Goal: Entertainment & Leisure: Consume media (video, audio)

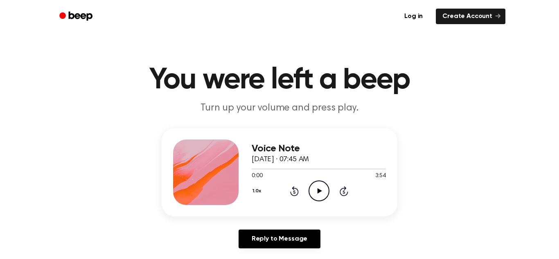
click at [324, 190] on icon "Play Audio" at bounding box center [318, 190] width 21 height 21
click at [328, 186] on icon "Pause Audio" at bounding box center [318, 190] width 21 height 21
click at [191, 252] on div "Reply to Message" at bounding box center [280, 241] width 236 height 25
click at [323, 194] on icon "Play Audio" at bounding box center [318, 190] width 21 height 21
click at [320, 188] on icon "Pause Audio" at bounding box center [318, 190] width 21 height 21
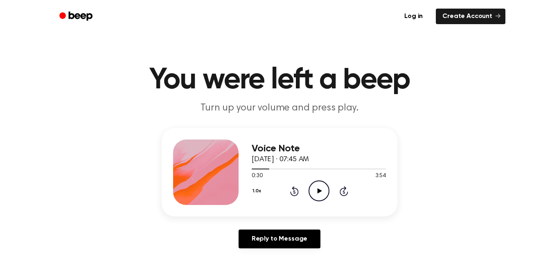
click at [265, 169] on span at bounding box center [266, 169] width 7 height 7
click at [260, 189] on button "1.0x" at bounding box center [258, 191] width 12 height 14
click at [262, 171] on span at bounding box center [262, 169] width 7 height 7
click at [261, 169] on span at bounding box center [259, 169] width 7 height 7
click at [307, 189] on div "1.0x Rewind 5 seconds Play Audio Skip 5 seconds" at bounding box center [319, 190] width 134 height 21
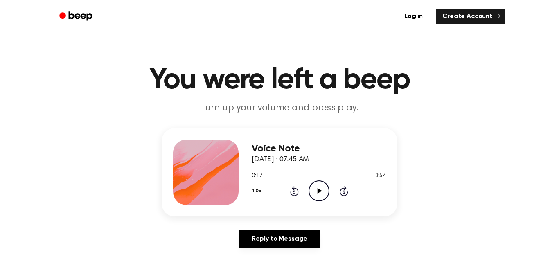
click at [321, 189] on icon "Play Audio" at bounding box center [318, 190] width 21 height 21
click at [324, 198] on icon "Pause Audio" at bounding box center [318, 190] width 21 height 21
drag, startPoint x: 263, startPoint y: 169, endPoint x: 252, endPoint y: 169, distance: 10.6
click at [252, 169] on div at bounding box center [259, 169] width 14 height 1
click at [309, 191] on circle at bounding box center [319, 191] width 20 height 20
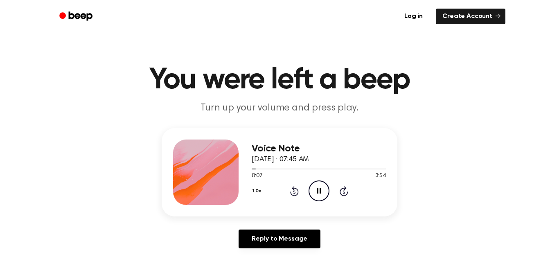
click at [326, 192] on icon "Pause Audio" at bounding box center [318, 190] width 21 height 21
click at [326, 183] on icon "Play Audio" at bounding box center [318, 190] width 21 height 21
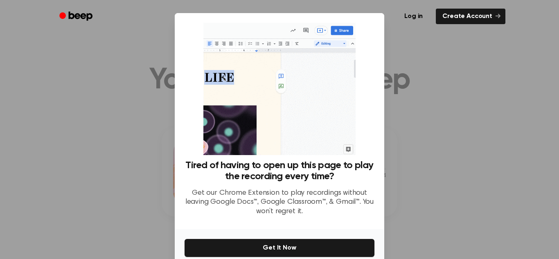
click at [419, 103] on div at bounding box center [279, 129] width 559 height 259
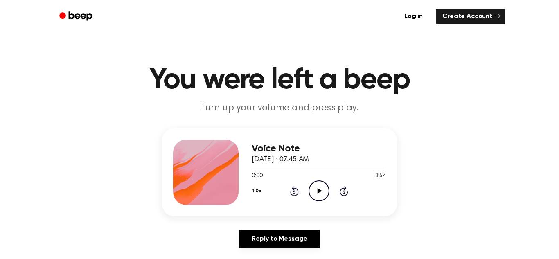
click at [316, 193] on icon "Play Audio" at bounding box center [318, 190] width 21 height 21
click at [317, 188] on icon "Pause Audio" at bounding box center [318, 190] width 21 height 21
click at [318, 187] on icon "Play Audio" at bounding box center [318, 190] width 21 height 21
click at [321, 183] on icon "Pause Audio" at bounding box center [318, 190] width 21 height 21
click at [316, 187] on icon "Play Audio" at bounding box center [318, 190] width 21 height 21
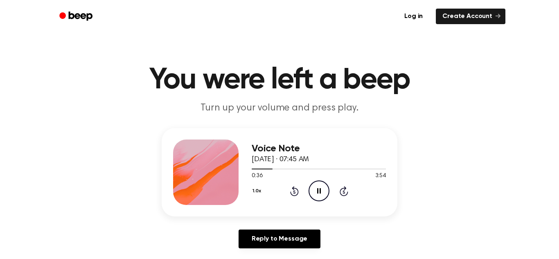
click at [324, 186] on icon "Pause Audio" at bounding box center [318, 190] width 21 height 21
click at [326, 192] on icon "Play Audio" at bounding box center [318, 190] width 21 height 21
click at [319, 193] on icon "Pause Audio" at bounding box center [318, 190] width 21 height 21
click at [323, 196] on icon "Play Audio" at bounding box center [318, 190] width 21 height 21
click at [328, 184] on icon "Pause Audio" at bounding box center [318, 190] width 21 height 21
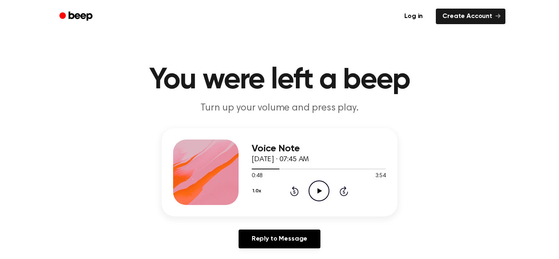
click at [311, 189] on icon "Play Audio" at bounding box center [318, 190] width 21 height 21
click at [323, 188] on icon "Pause Audio" at bounding box center [318, 190] width 21 height 21
click at [321, 187] on icon "Play Audio" at bounding box center [318, 190] width 21 height 21
click at [332, 194] on div "1.0x Rewind 5 seconds Pause Audio Skip 5 seconds" at bounding box center [319, 190] width 134 height 21
click at [311, 190] on icon "Pause Audio" at bounding box center [318, 190] width 21 height 21
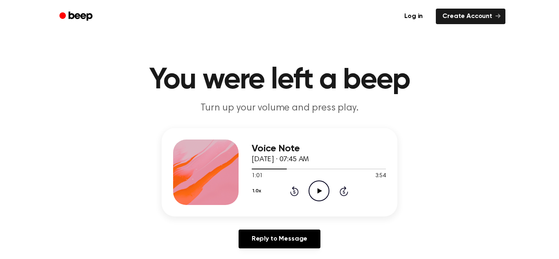
click at [316, 198] on icon "Play Audio" at bounding box center [318, 190] width 21 height 21
click at [320, 188] on icon "Pause Audio" at bounding box center [318, 190] width 21 height 21
click at [319, 188] on icon "Play Audio" at bounding box center [318, 190] width 21 height 21
click at [316, 185] on icon "Pause Audio" at bounding box center [318, 190] width 21 height 21
click at [317, 191] on icon at bounding box center [319, 190] width 4 height 5
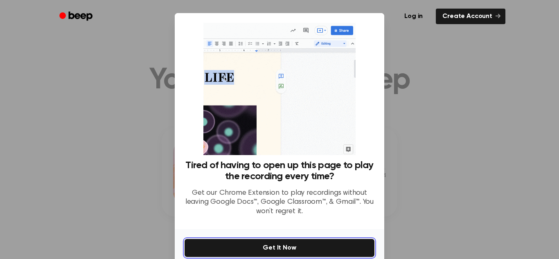
click at [334, 244] on button "Get It Now" at bounding box center [279, 248] width 190 height 18
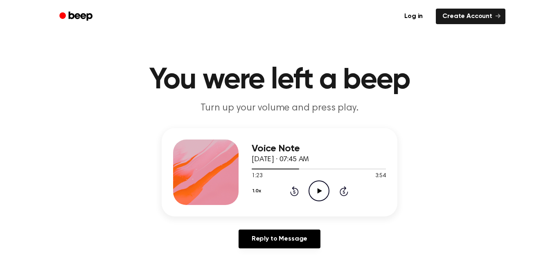
click at [324, 188] on icon "Play Audio" at bounding box center [318, 190] width 21 height 21
click at [324, 189] on icon "Pause Audio" at bounding box center [318, 190] width 21 height 21
click at [325, 190] on icon "Play Audio" at bounding box center [318, 190] width 21 height 21
click at [328, 185] on icon "Pause Audio" at bounding box center [318, 190] width 21 height 21
click at [327, 187] on icon "Play Audio" at bounding box center [318, 190] width 21 height 21
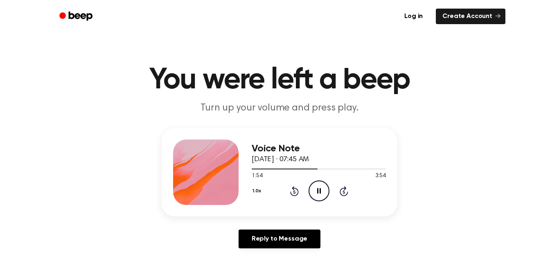
click at [316, 185] on icon "Pause Audio" at bounding box center [318, 190] width 21 height 21
click at [316, 185] on icon "Play Audio" at bounding box center [318, 190] width 21 height 21
click at [316, 185] on icon "Pause Audio" at bounding box center [318, 190] width 21 height 21
click at [317, 185] on icon "Play Audio" at bounding box center [318, 190] width 21 height 21
click at [317, 186] on icon "Pause Audio" at bounding box center [318, 190] width 21 height 21
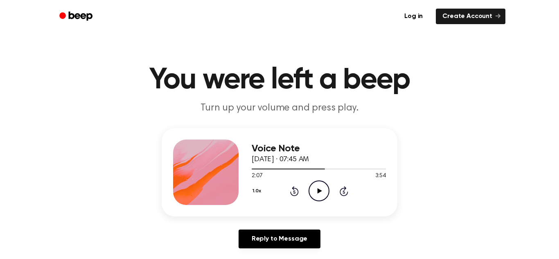
click at [317, 191] on icon at bounding box center [319, 190] width 4 height 5
click at [314, 186] on icon "Pause Audio" at bounding box center [318, 190] width 21 height 21
click at [314, 186] on icon "Play Audio" at bounding box center [318, 190] width 21 height 21
click at [314, 187] on icon "Pause Audio" at bounding box center [318, 190] width 21 height 21
click at [314, 187] on icon "Play Audio" at bounding box center [318, 190] width 21 height 21
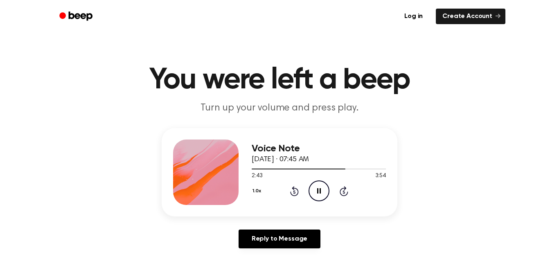
click at [314, 187] on icon "Pause Audio" at bounding box center [318, 190] width 21 height 21
click at [314, 187] on icon "Play Audio" at bounding box center [318, 190] width 21 height 21
click at [313, 187] on icon "Pause Audio" at bounding box center [318, 190] width 21 height 21
click at [311, 182] on icon "Play Audio" at bounding box center [318, 190] width 21 height 21
click at [314, 187] on icon "Pause Audio" at bounding box center [318, 190] width 21 height 21
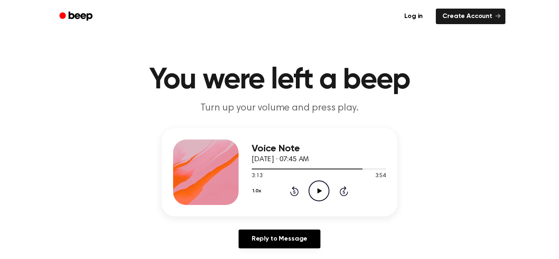
click at [314, 187] on icon "Play Audio" at bounding box center [318, 190] width 21 height 21
click at [313, 191] on icon "Pause Audio" at bounding box center [318, 190] width 21 height 21
click at [313, 191] on icon "Play Audio" at bounding box center [318, 190] width 21 height 21
